Goal: Navigation & Orientation: Find specific page/section

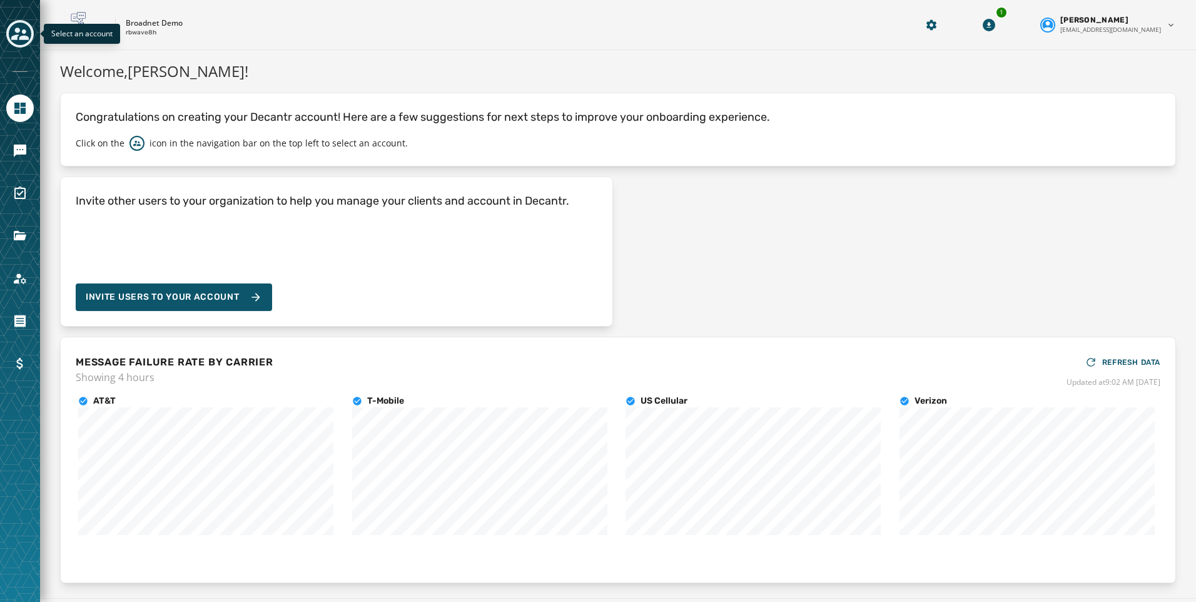
click at [19, 44] on button "Toggle account select drawer" at bounding box center [20, 34] width 28 height 28
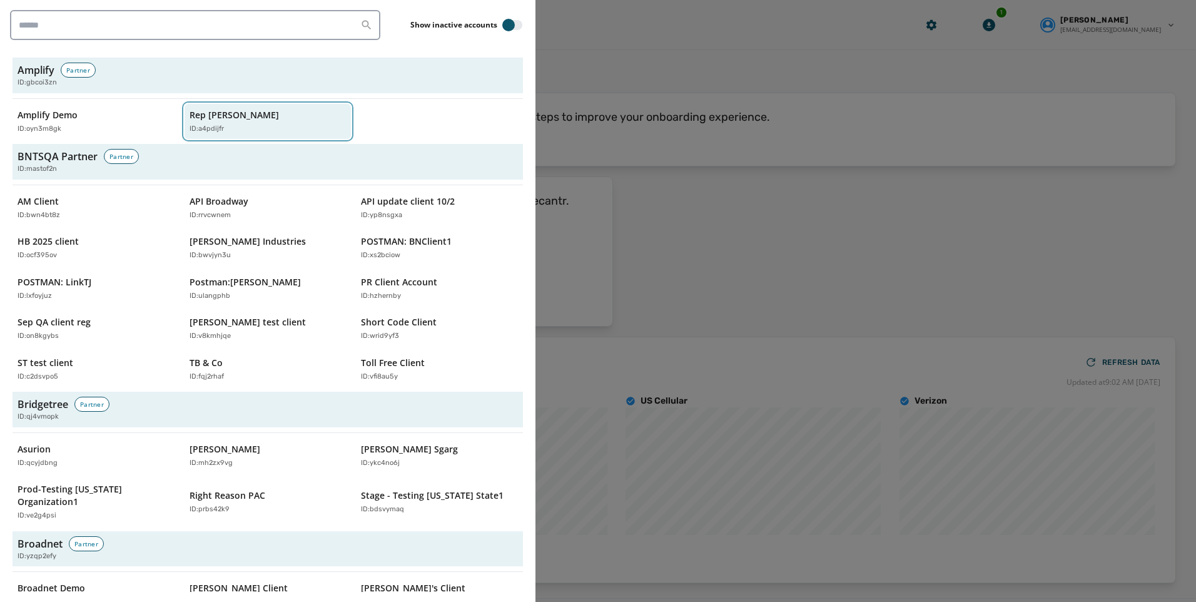
click at [228, 127] on div "ID: a4pdijfr" at bounding box center [262, 129] width 145 height 11
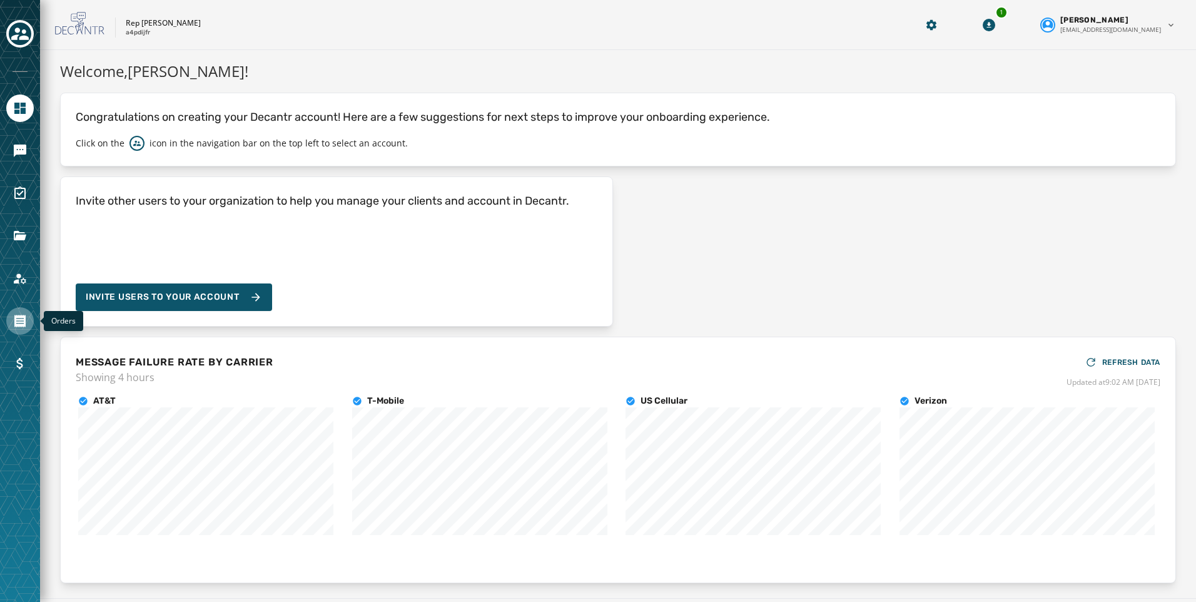
click at [23, 320] on icon "Navigate to Orders" at bounding box center [19, 321] width 11 height 13
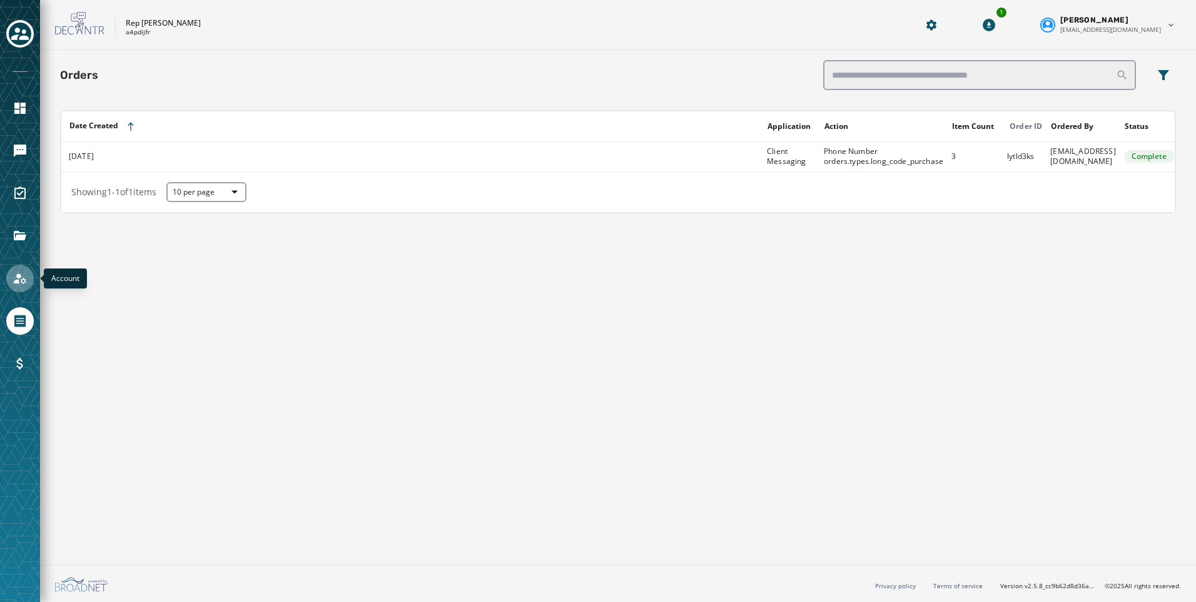
click at [23, 280] on icon "Navigate to Account" at bounding box center [20, 278] width 15 height 15
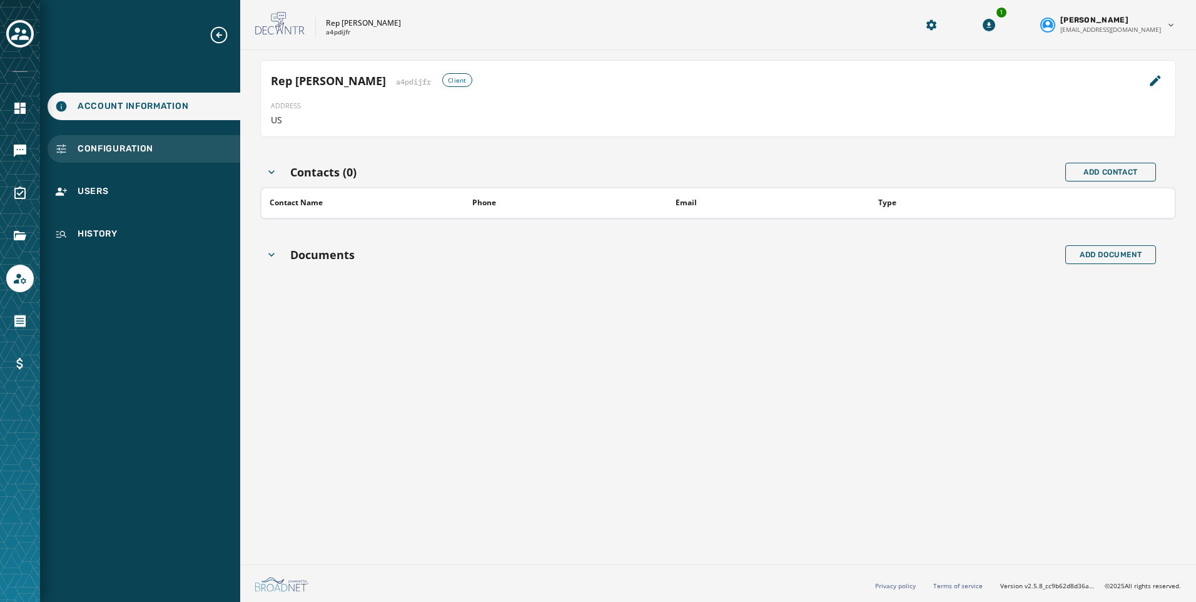
click at [118, 148] on span "Configuration" at bounding box center [116, 149] width 76 height 13
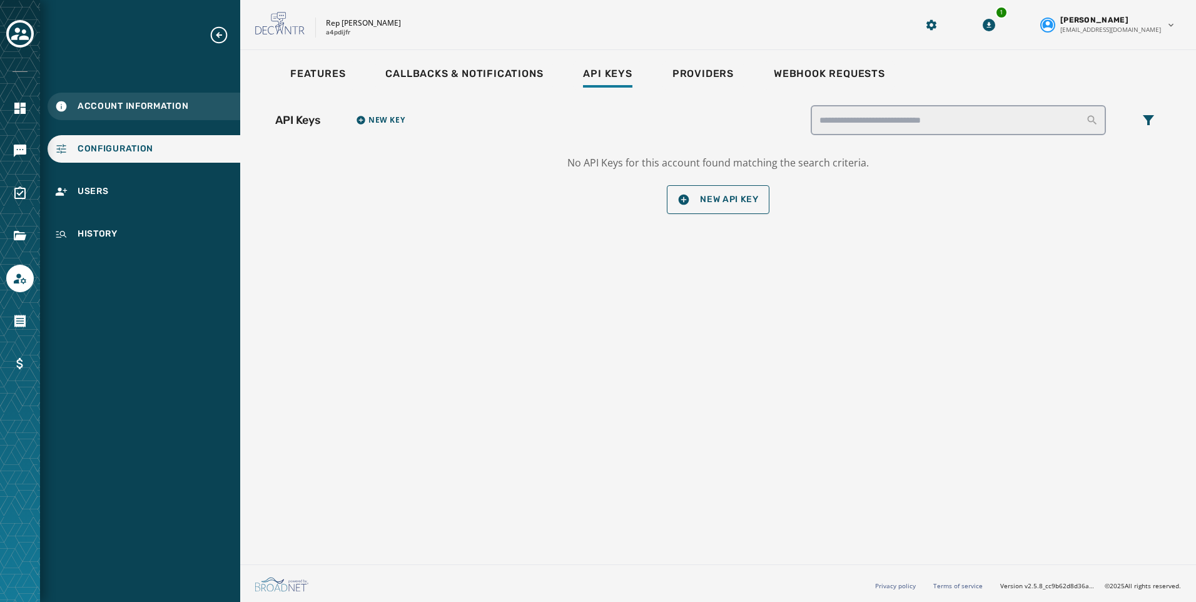
click at [118, 99] on div "Account Information" at bounding box center [144, 107] width 193 height 28
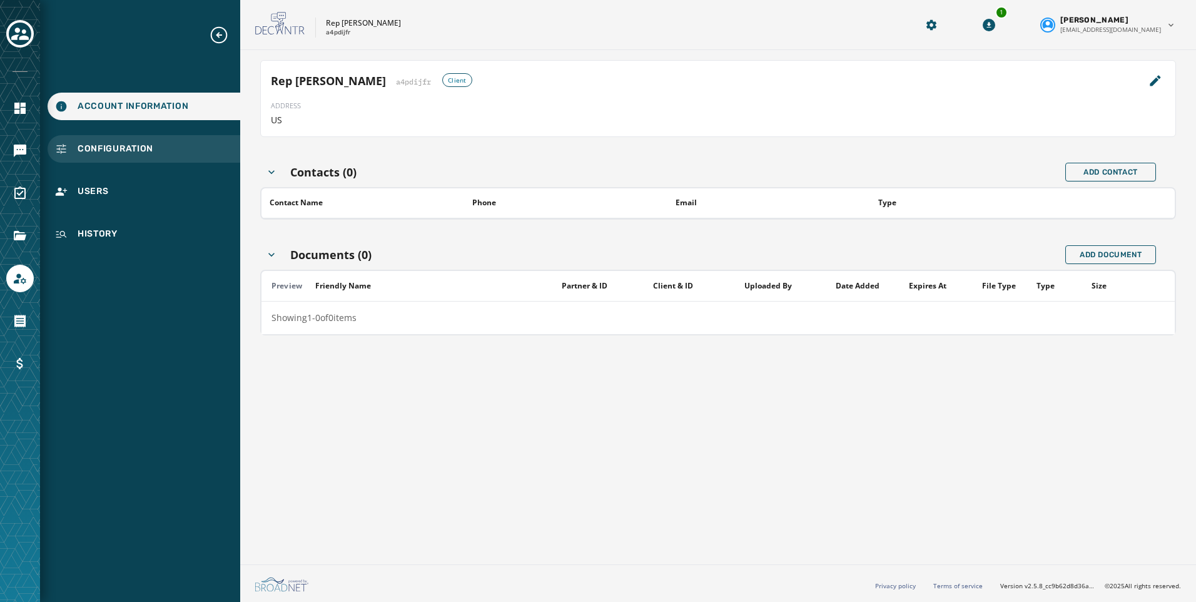
click at [118, 141] on div "Configuration" at bounding box center [144, 149] width 193 height 28
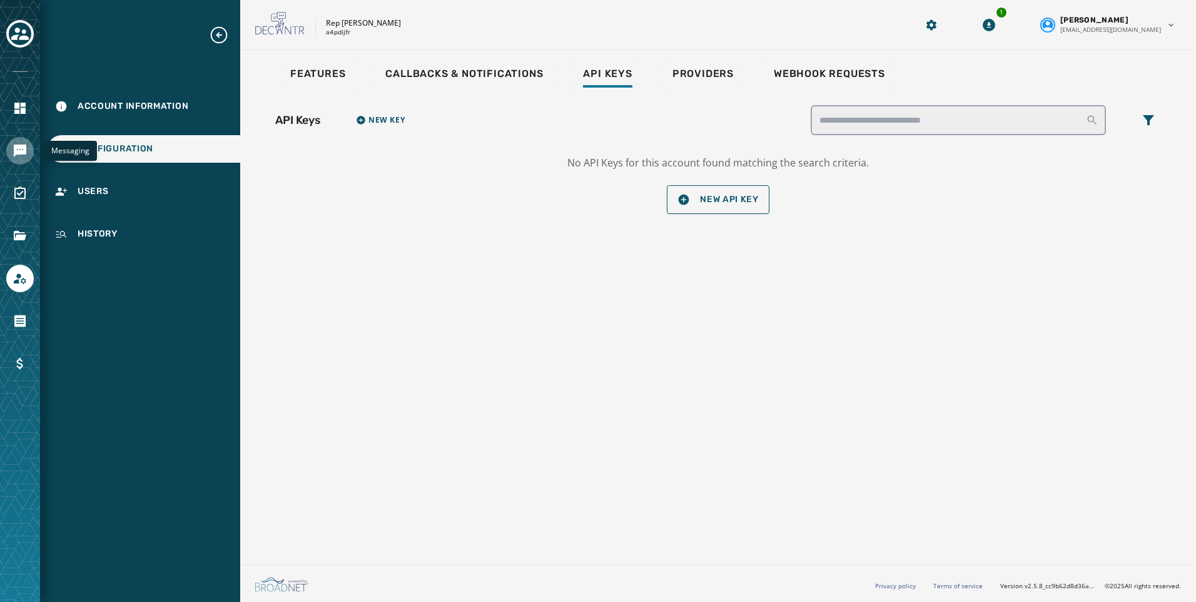
click at [19, 148] on icon "Navigate to Messaging" at bounding box center [20, 151] width 13 height 13
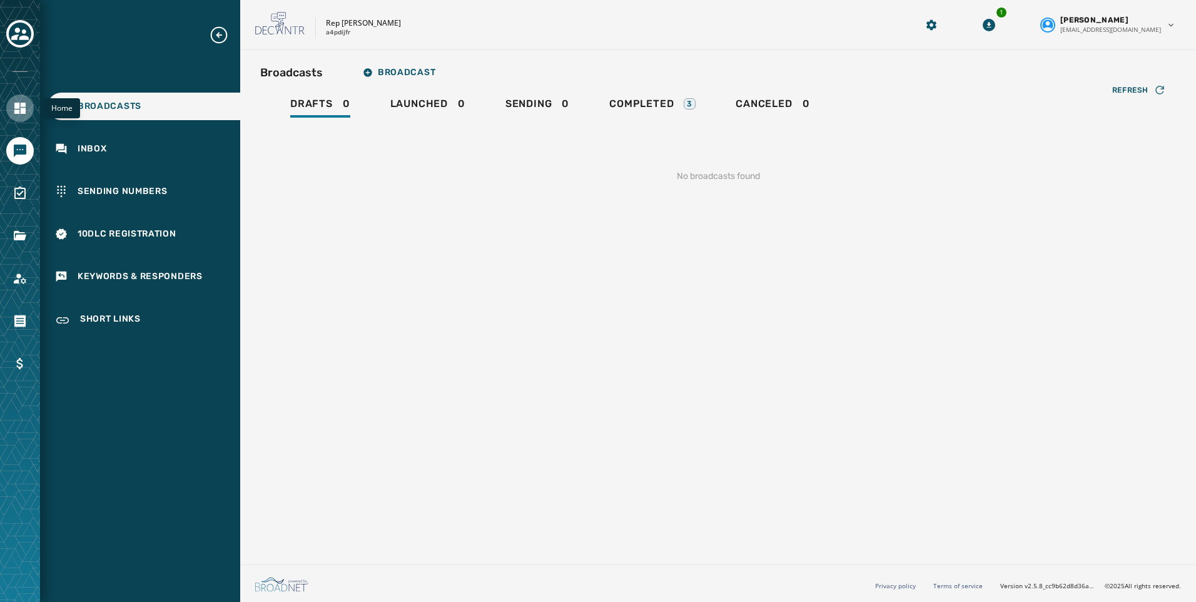
click at [12, 111] on link "Navigate to Home" at bounding box center [20, 108] width 28 height 28
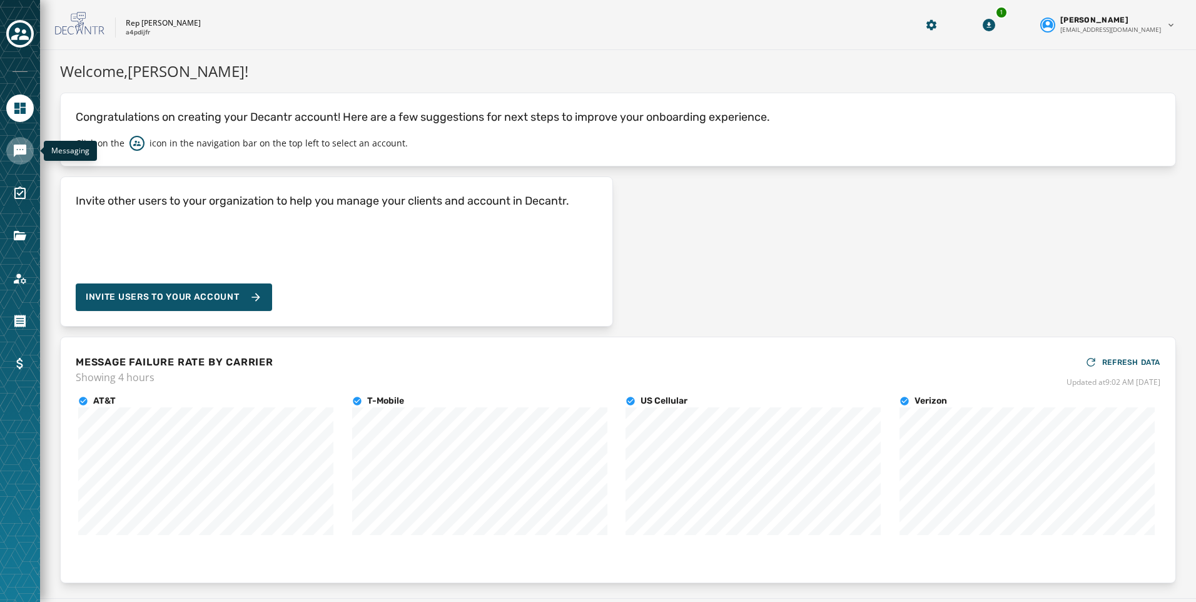
click at [26, 141] on link "Navigate to Messaging" at bounding box center [20, 151] width 28 height 28
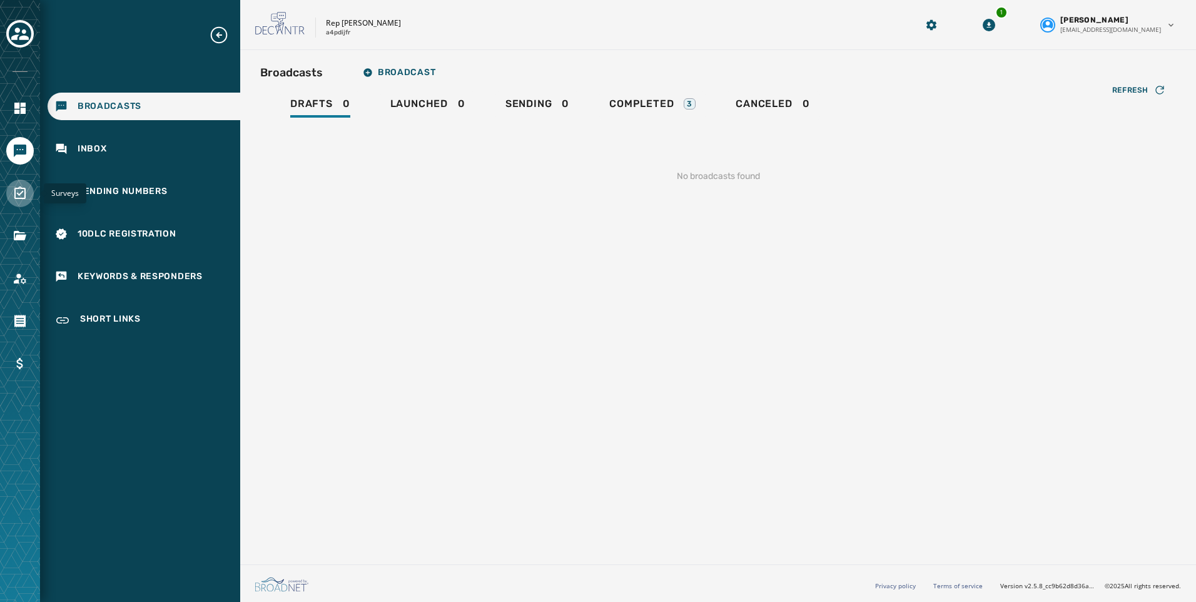
click at [14, 188] on icon "Navigate to Surveys" at bounding box center [20, 193] width 15 height 15
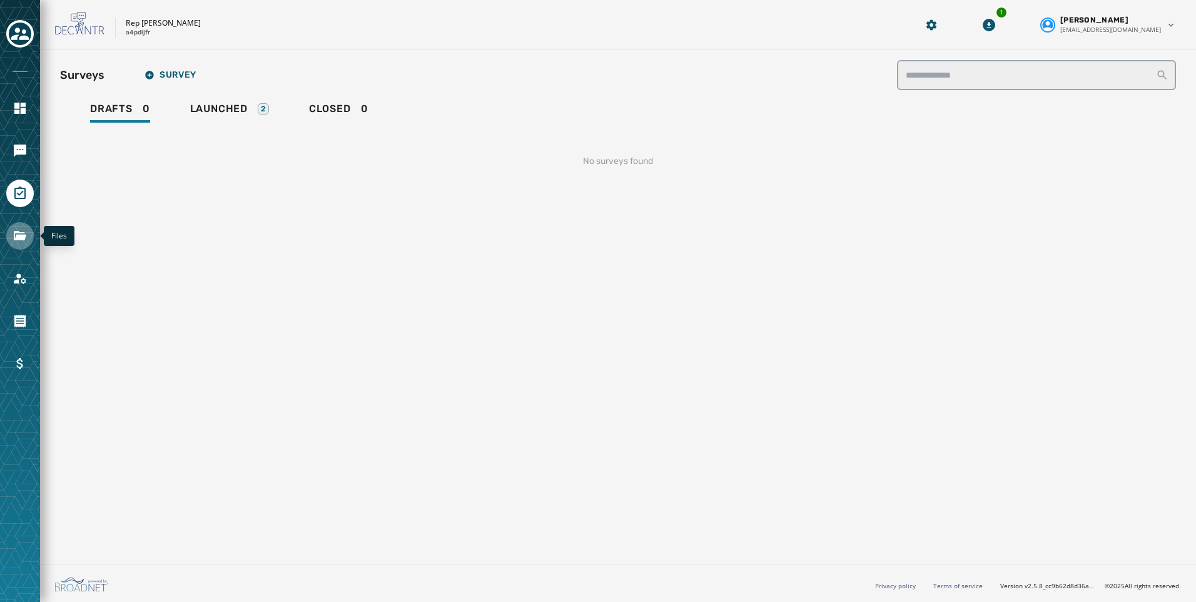
click at [19, 233] on icon "Navigate to Files" at bounding box center [20, 235] width 15 height 15
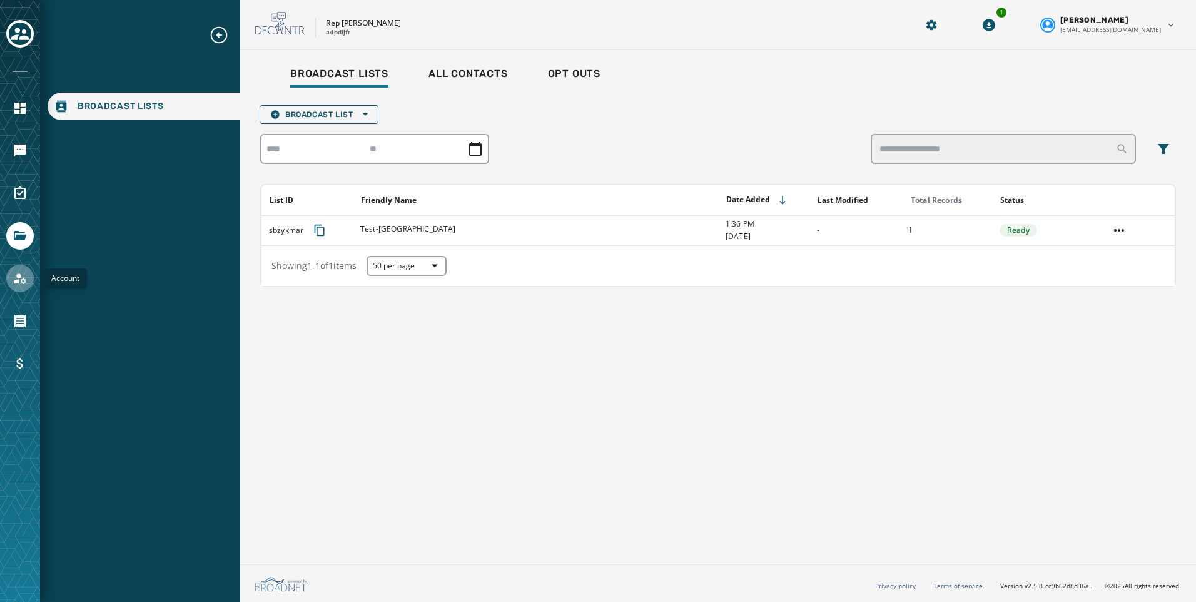
click at [23, 281] on icon "Navigate to Account" at bounding box center [20, 278] width 15 height 15
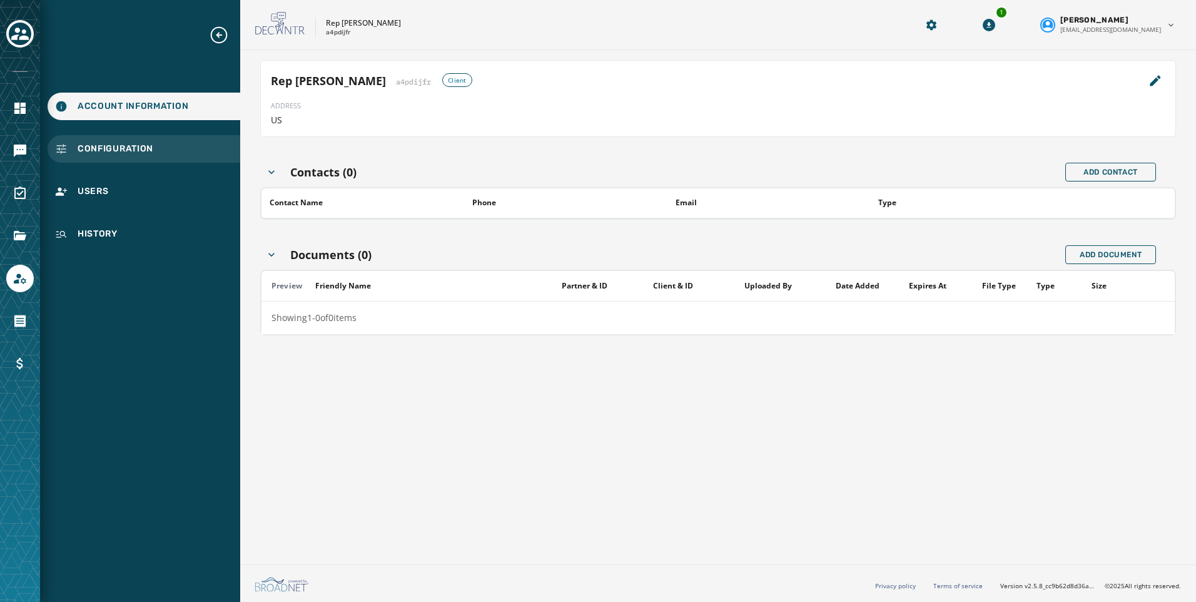
click at [154, 138] on div "Configuration" at bounding box center [144, 149] width 193 height 28
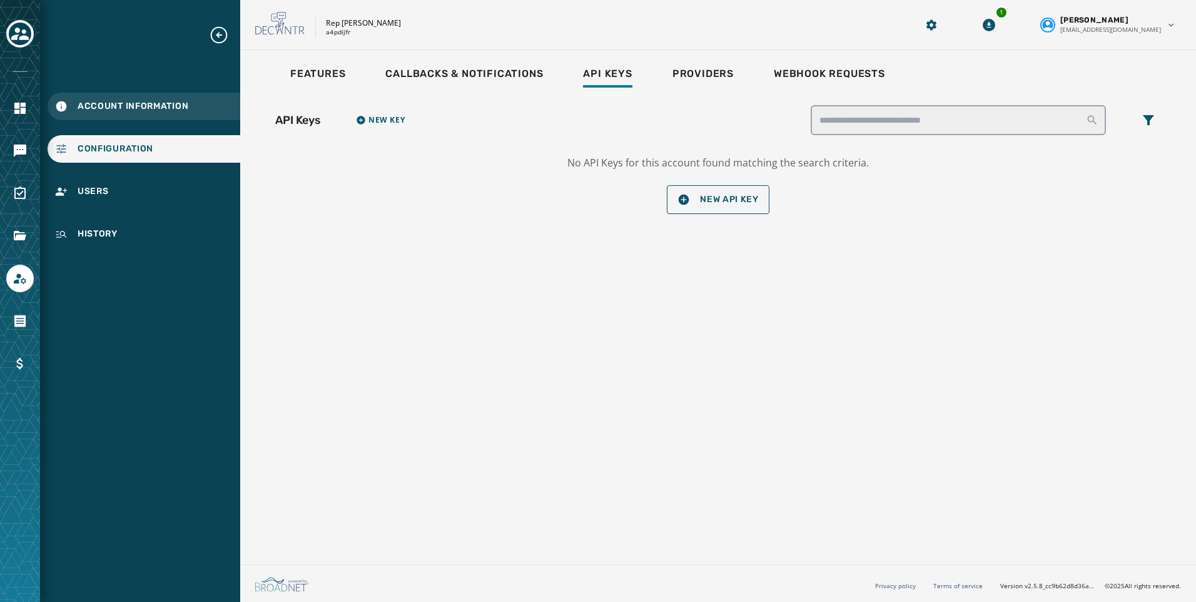
click at [101, 105] on span "Account Information" at bounding box center [133, 106] width 111 height 13
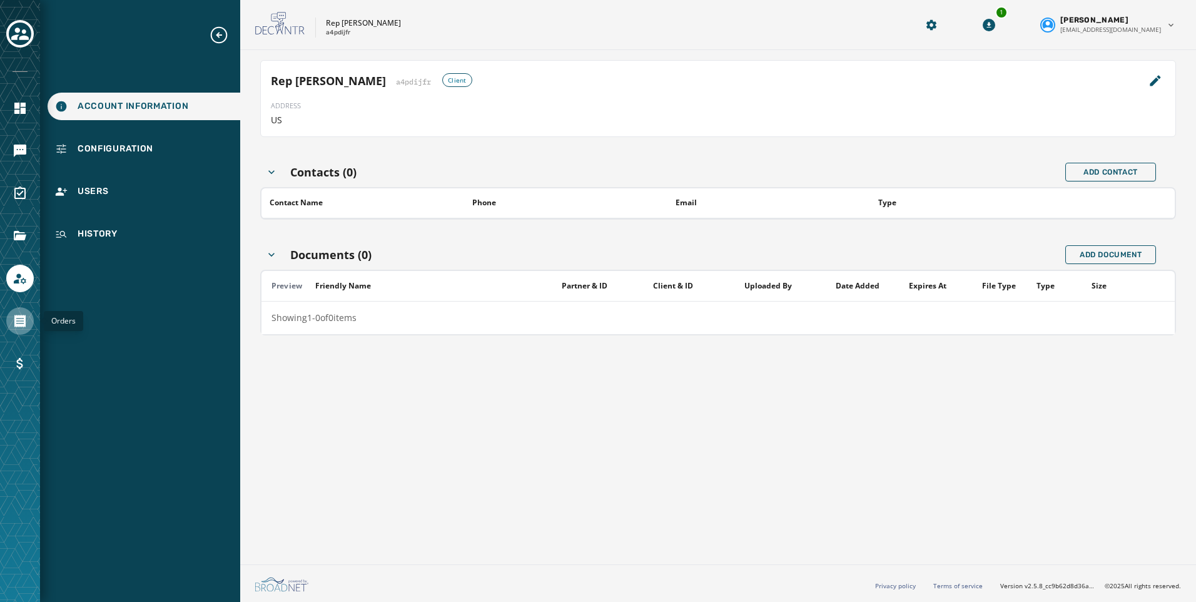
click at [14, 319] on icon "Navigate to Orders" at bounding box center [19, 321] width 11 height 13
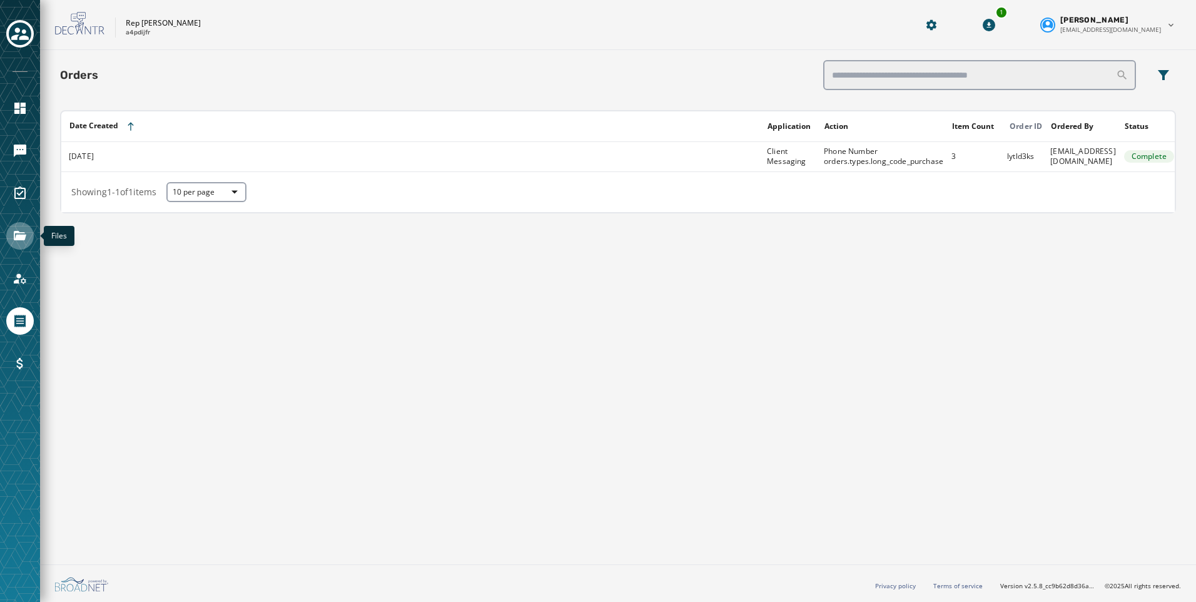
click at [23, 238] on icon "Navigate to Files" at bounding box center [20, 235] width 13 height 9
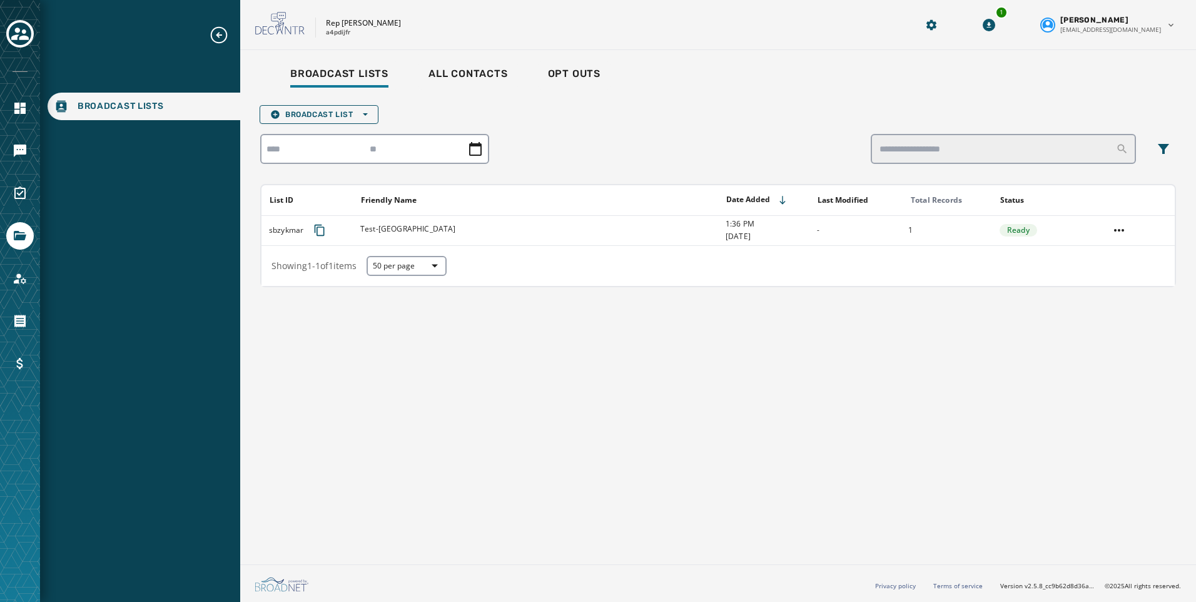
click at [13, 180] on div at bounding box center [20, 194] width 28 height 28
click at [19, 149] on icon "Navigate to Messaging" at bounding box center [20, 151] width 13 height 13
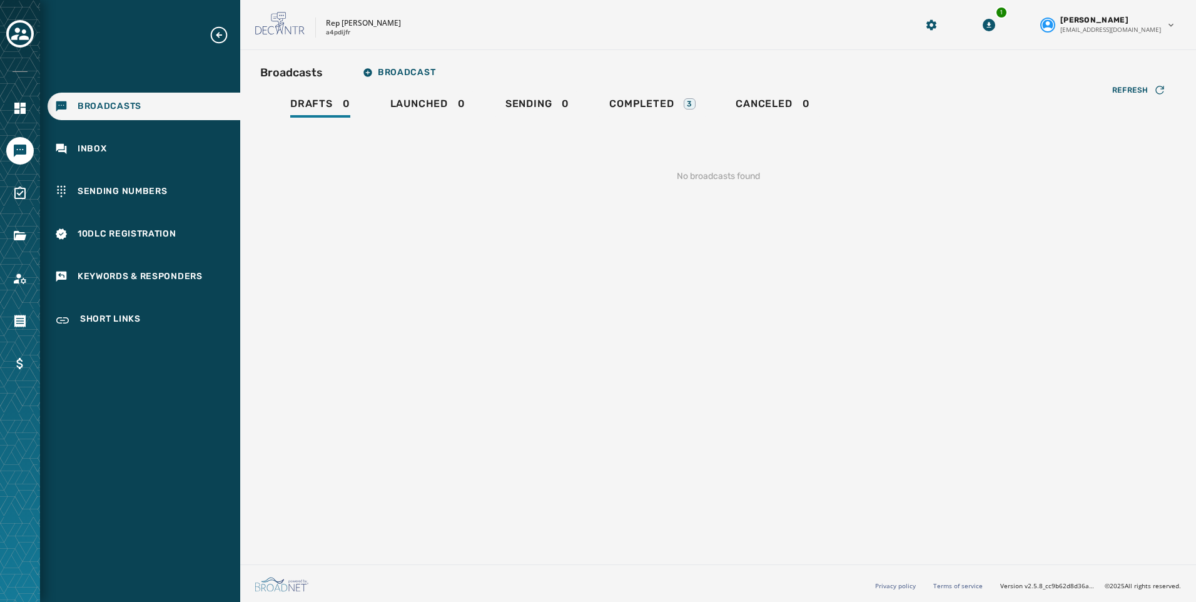
click at [130, 215] on div "Broadcasts Inbox Sending Numbers 10DLC Registration Keywords & Responders Short…" at bounding box center [140, 180] width 200 height 310
click at [134, 228] on span "10DLC Registration" at bounding box center [127, 234] width 99 height 13
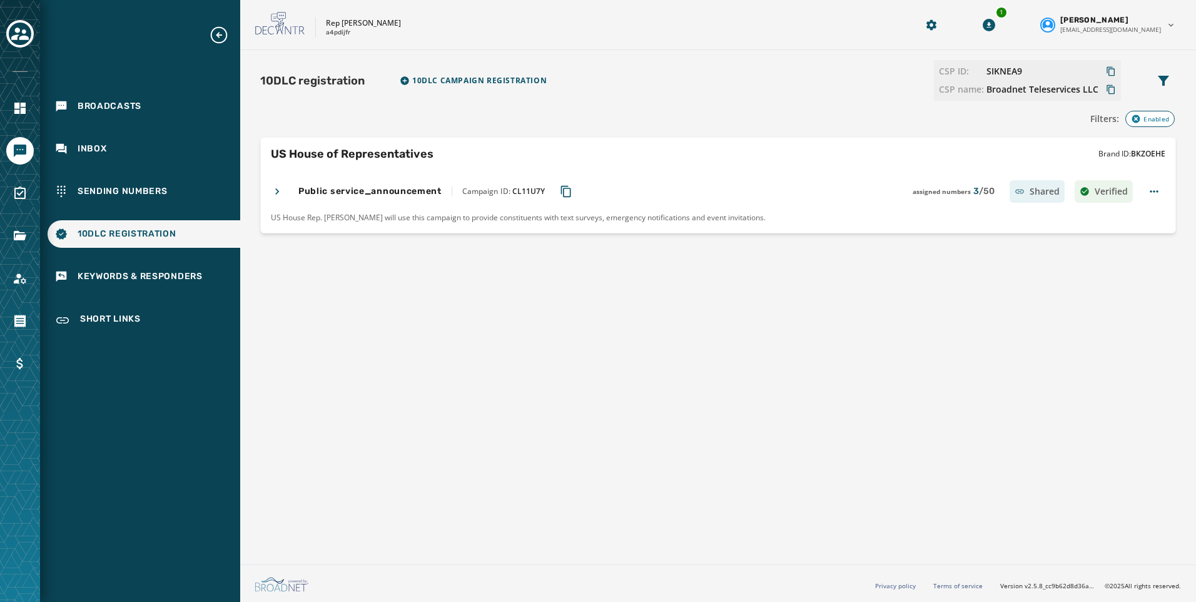
click at [561, 188] on icon "Copy Campaign ID to clipboard" at bounding box center [566, 191] width 10 height 11
click at [130, 188] on span "Sending Numbers" at bounding box center [123, 191] width 90 height 13
